Goal: Task Accomplishment & Management: Use online tool/utility

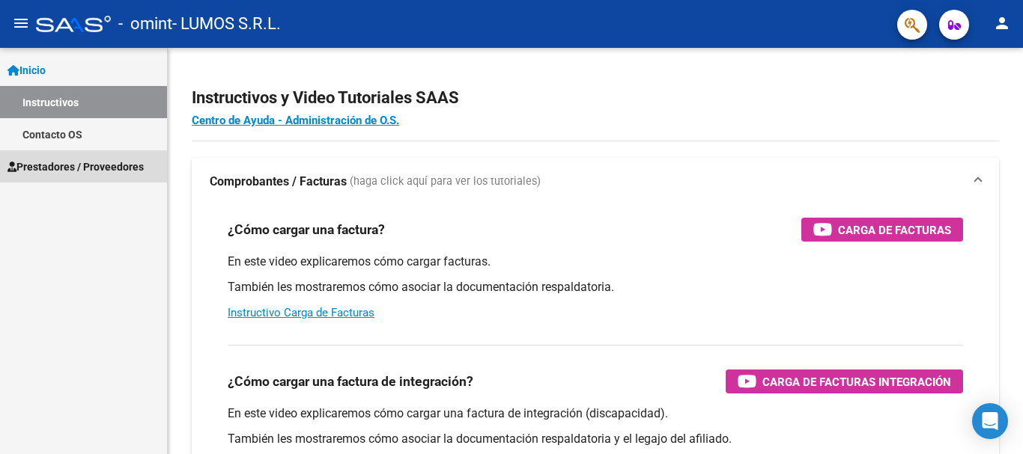
click at [79, 172] on span "Prestadores / Proveedores" at bounding box center [75, 167] width 136 height 16
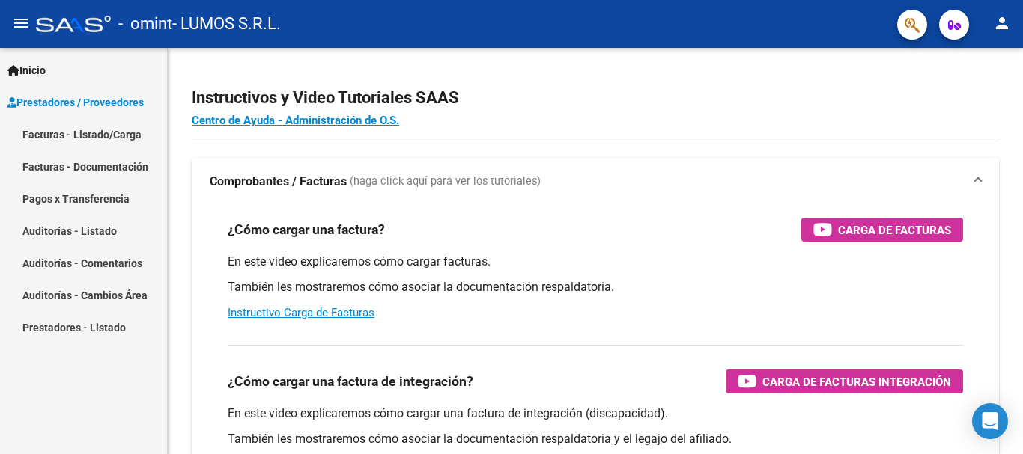
click at [127, 138] on link "Facturas - Listado/Carga" at bounding box center [83, 134] width 167 height 32
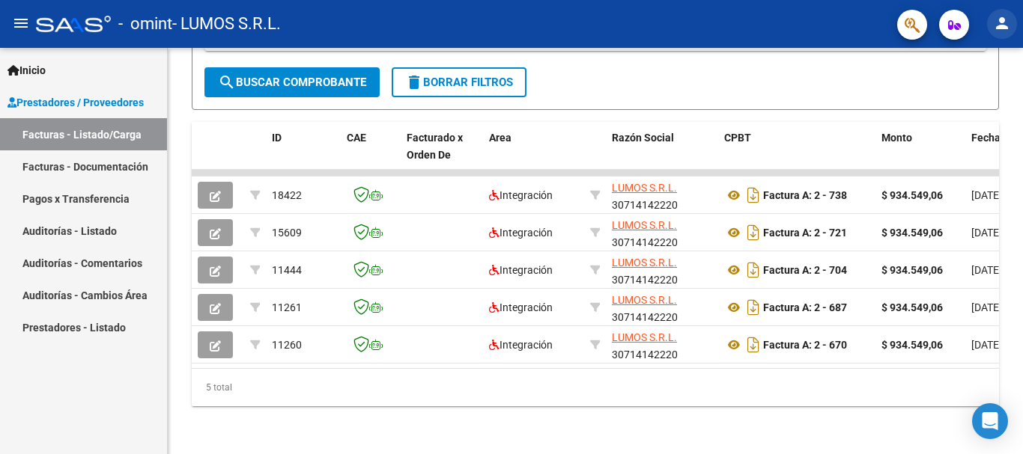
click at [1000, 26] on mat-icon "person" at bounding box center [1002, 23] width 18 height 18
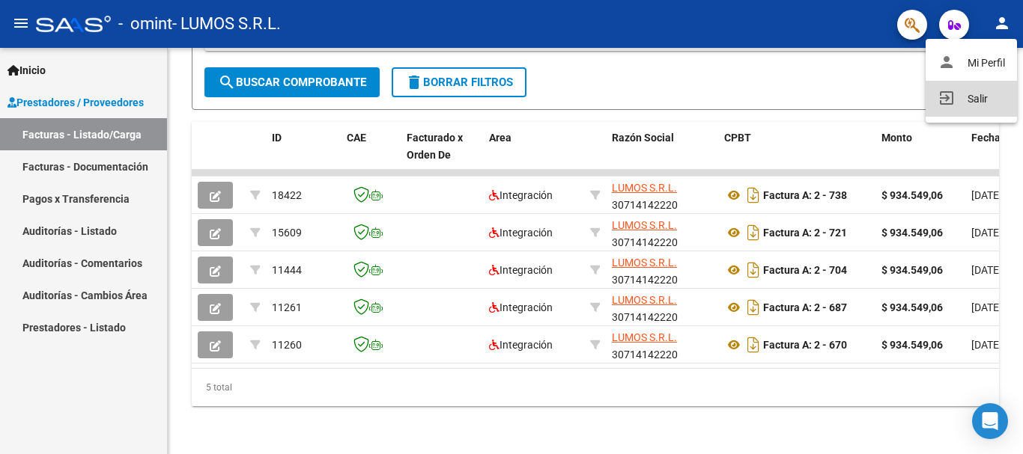
click at [985, 91] on button "exit_to_app Salir" at bounding box center [970, 99] width 91 height 36
